Goal: Task Accomplishment & Management: Manage account settings

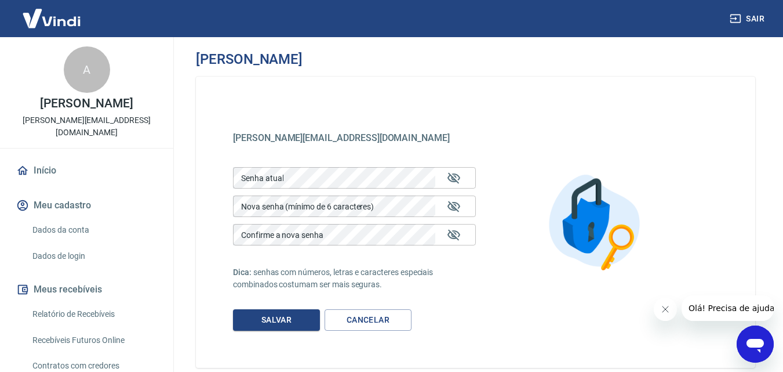
click at [44, 218] on link "Dados da conta" at bounding box center [94, 230] width 132 height 24
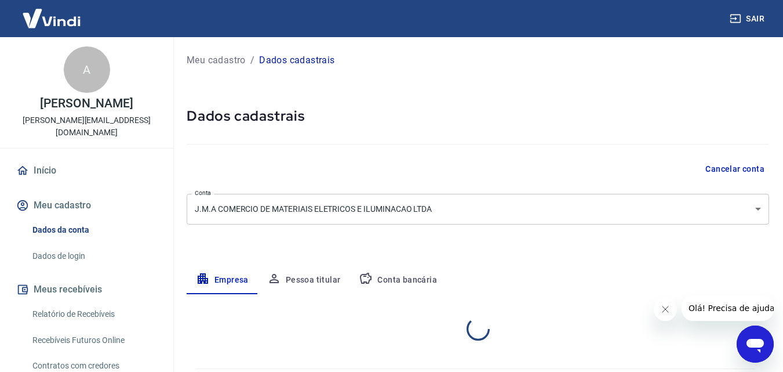
select select "SP"
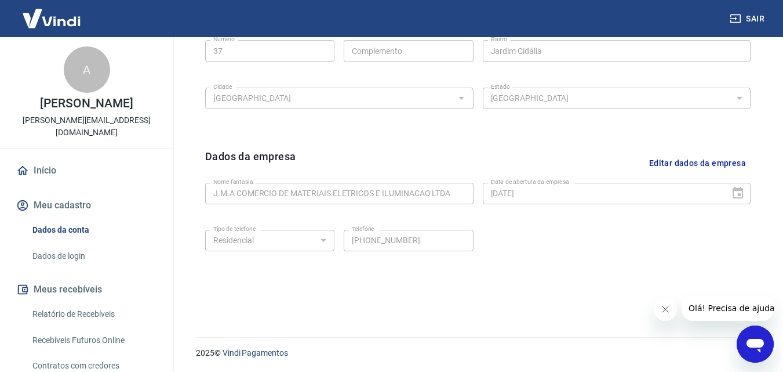
scroll to position [464, 0]
click at [699, 161] on button "Editar dados da empresa" at bounding box center [698, 163] width 106 height 30
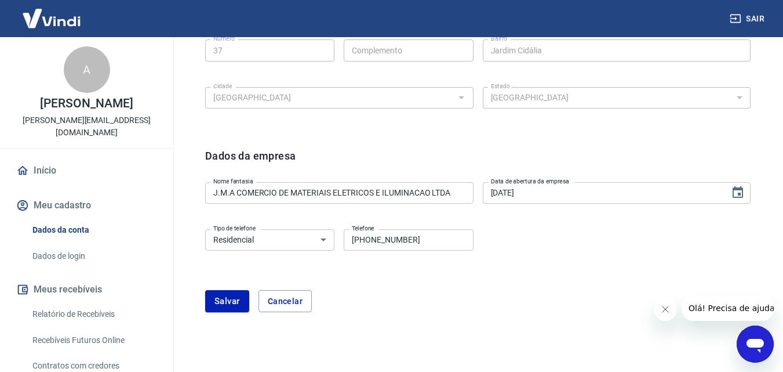
click at [432, 235] on input "[PHONE_NUMBER]" at bounding box center [408, 239] width 129 height 21
click at [270, 302] on button "Cancelar" at bounding box center [285, 301] width 53 height 22
type input "[PHONE_NUMBER]"
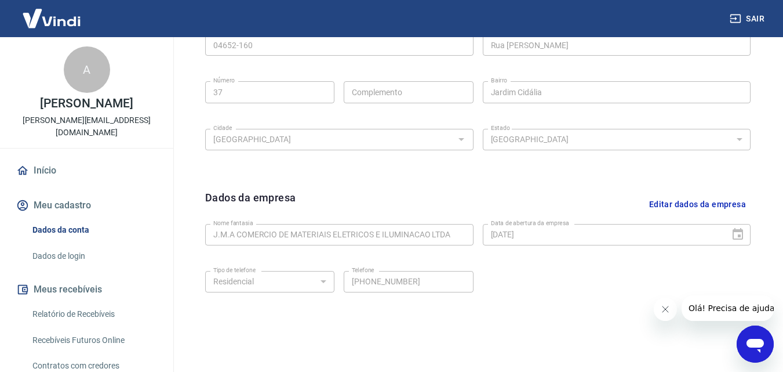
scroll to position [233, 0]
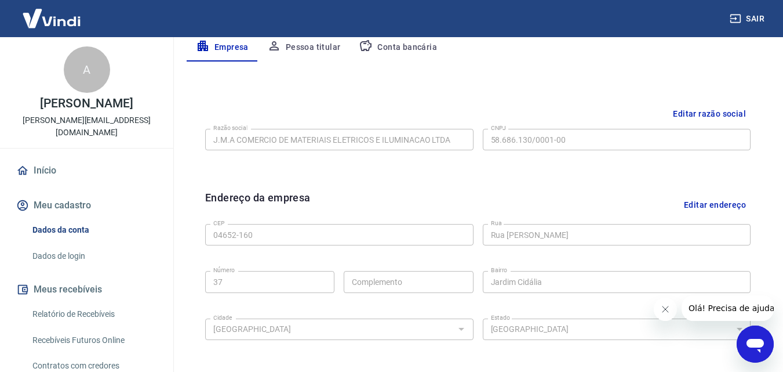
click at [33, 192] on button "Meu cadastro" at bounding box center [87, 205] width 146 height 26
click at [37, 158] on link "Início" at bounding box center [87, 171] width 146 height 26
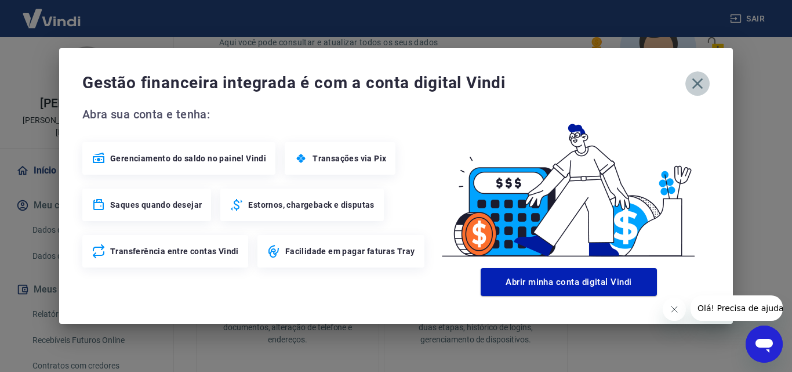
click at [702, 82] on icon "button" at bounding box center [697, 83] width 19 height 19
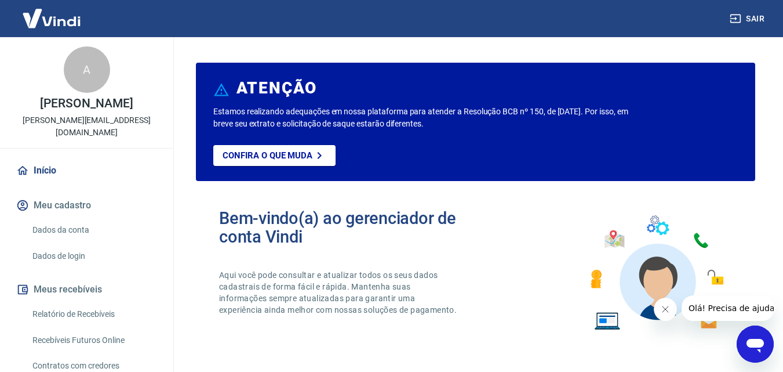
click at [53, 27] on img at bounding box center [51, 18] width 75 height 35
click at [278, 109] on p "Estamos realizando adequações em nossa plataforma para atender a Resolução BCB …" at bounding box center [423, 118] width 420 height 24
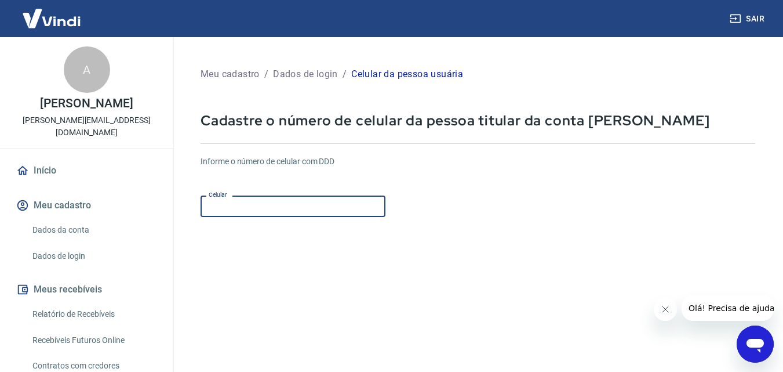
click at [295, 211] on input "Celular" at bounding box center [293, 205] width 185 height 21
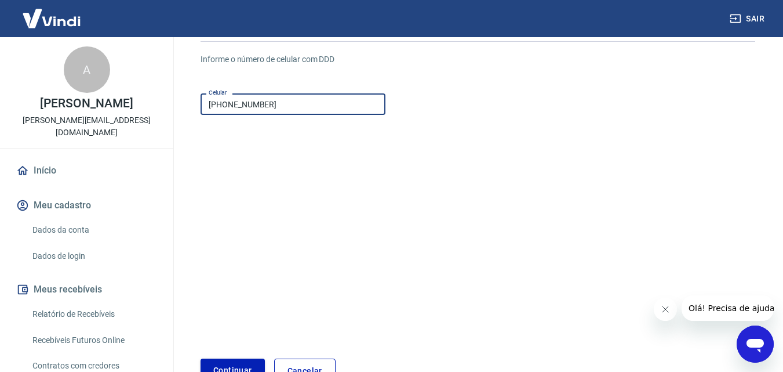
scroll to position [177, 0]
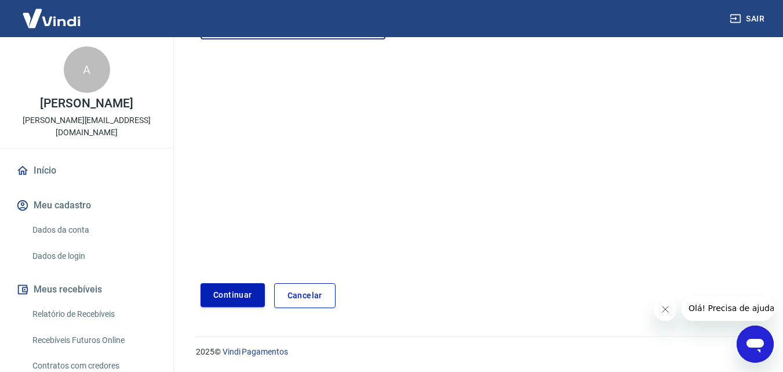
type input "(11) 99427-0064"
click at [231, 293] on button "Continuar" at bounding box center [233, 295] width 64 height 24
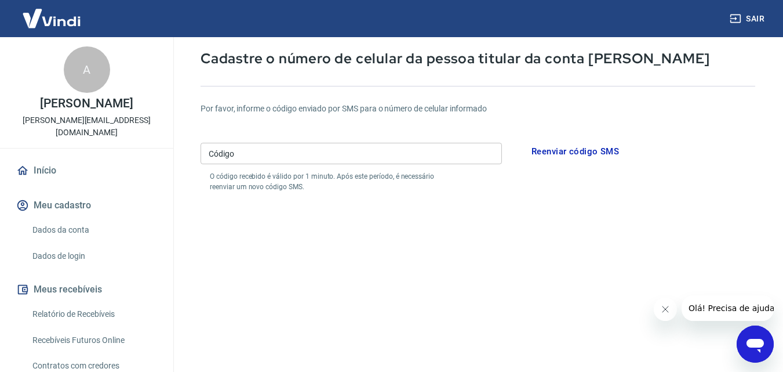
scroll to position [61, 0]
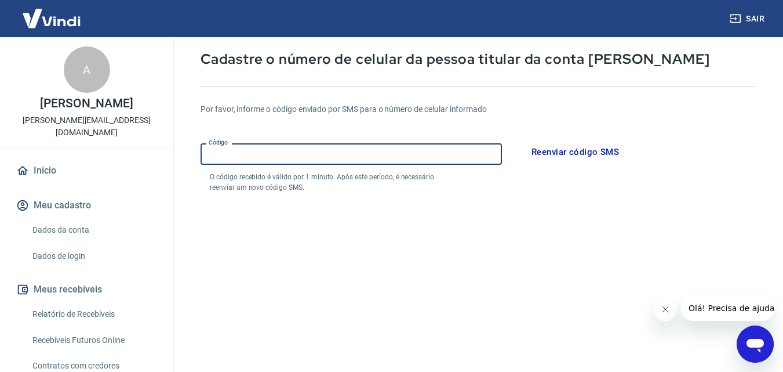
click at [255, 154] on input "Código" at bounding box center [352, 153] width 302 height 21
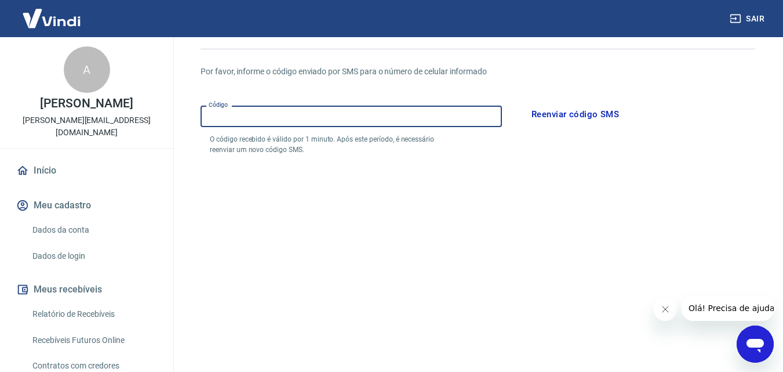
scroll to position [221, 0]
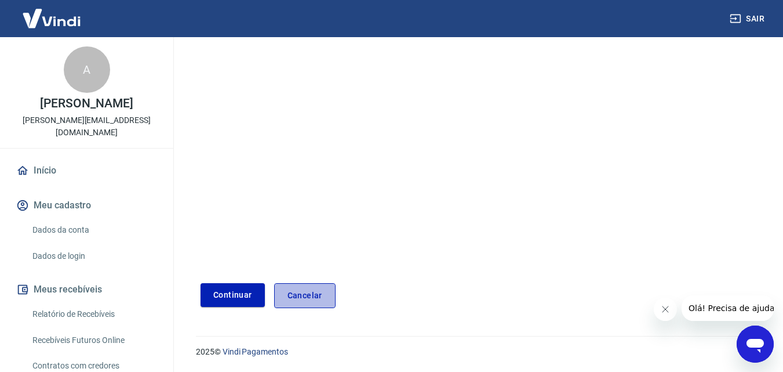
click at [302, 296] on link "Cancelar" at bounding box center [304, 295] width 61 height 25
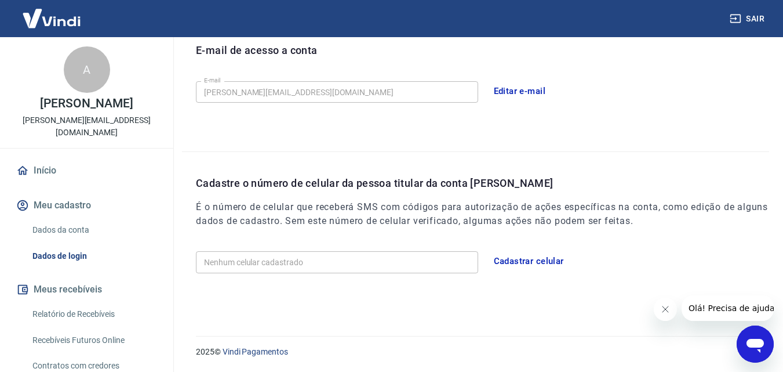
click at [528, 261] on button "Cadastrar celular" at bounding box center [529, 261] width 83 height 24
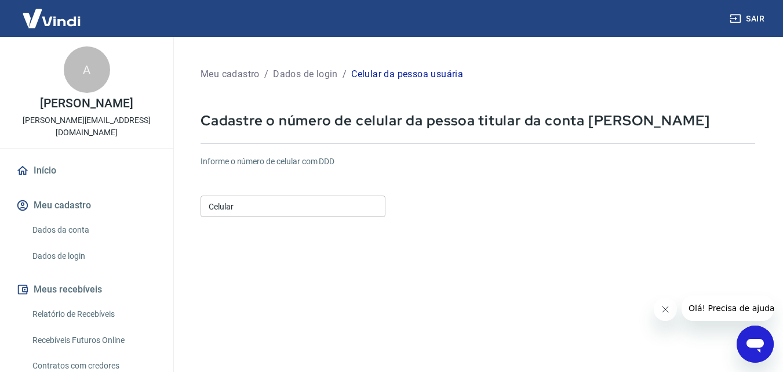
click at [291, 209] on input "Celular" at bounding box center [293, 205] width 185 height 21
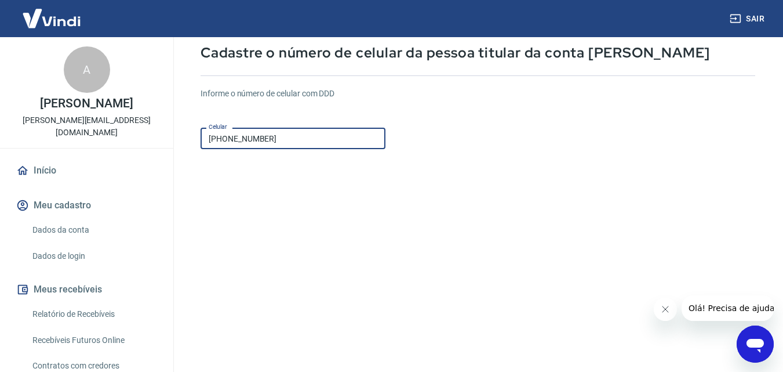
scroll to position [174, 0]
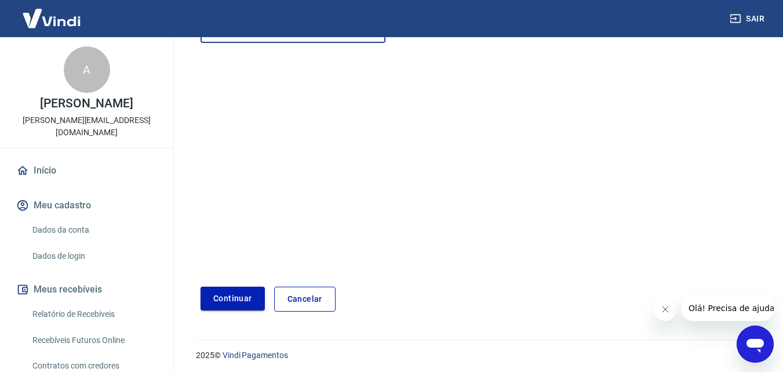
type input "[PHONE_NUMBER]"
click at [246, 296] on button "Continuar" at bounding box center [233, 298] width 64 height 24
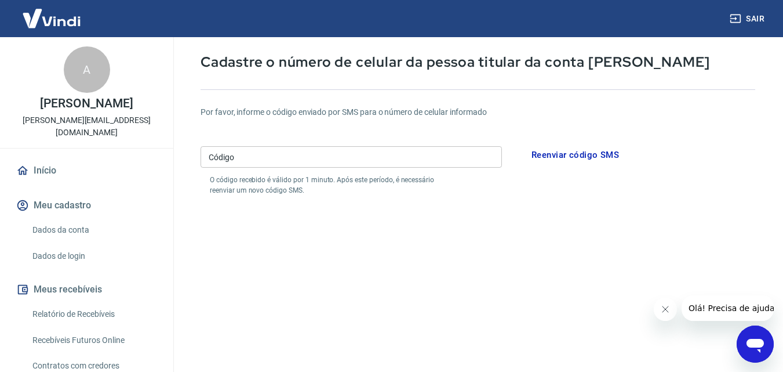
scroll to position [58, 0]
click at [256, 157] on input "Código" at bounding box center [352, 157] width 302 height 21
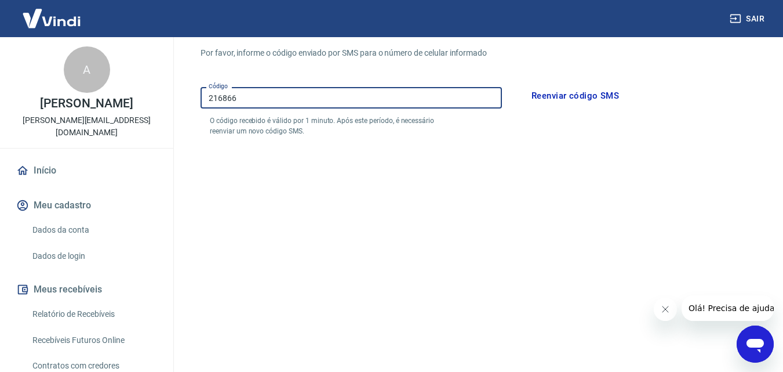
scroll to position [174, 0]
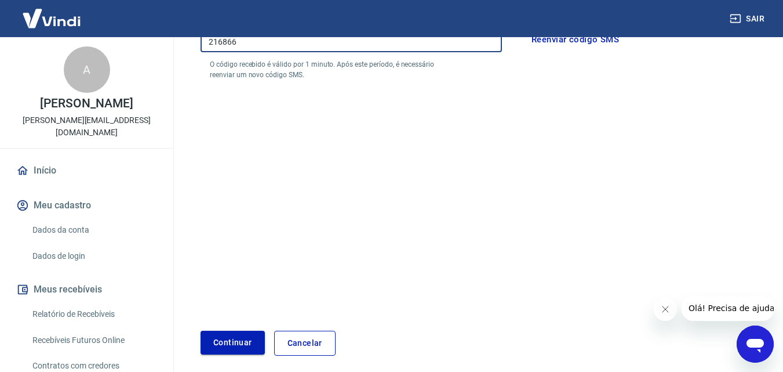
type input "216866"
click at [240, 346] on button "Continuar" at bounding box center [233, 342] width 64 height 24
